Goal: Task Accomplishment & Management: Use online tool/utility

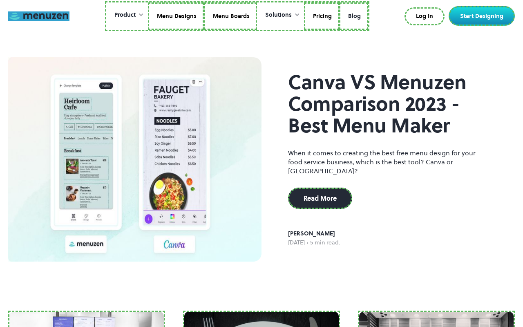
click at [39, 16] on link at bounding box center [38, 15] width 61 height 9
click at [176, 16] on link "Menu Designs" at bounding box center [176, 16] width 56 height 28
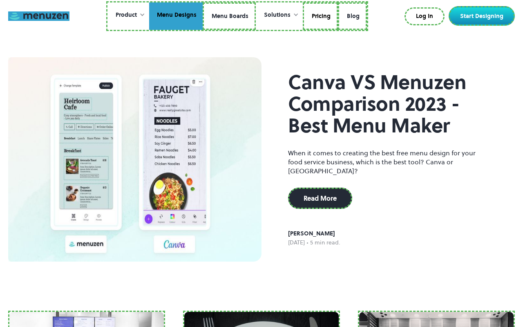
click at [229, 16] on link "Menu Boards" at bounding box center [229, 16] width 53 height 28
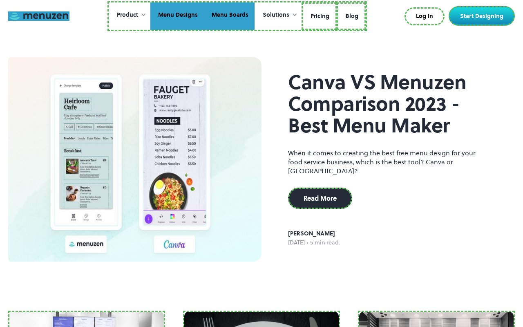
click at [318, 16] on link "Pricing" at bounding box center [318, 16] width 35 height 28
click at [350, 15] on link "Blog" at bounding box center [349, 16] width 29 height 28
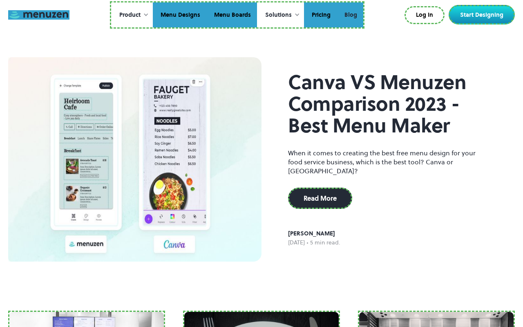
click at [426, 15] on link "Log In" at bounding box center [424, 15] width 40 height 18
click at [483, 15] on link "Start Designing" at bounding box center [481, 15] width 66 height 20
